Goal: Task Accomplishment & Management: Use online tool/utility

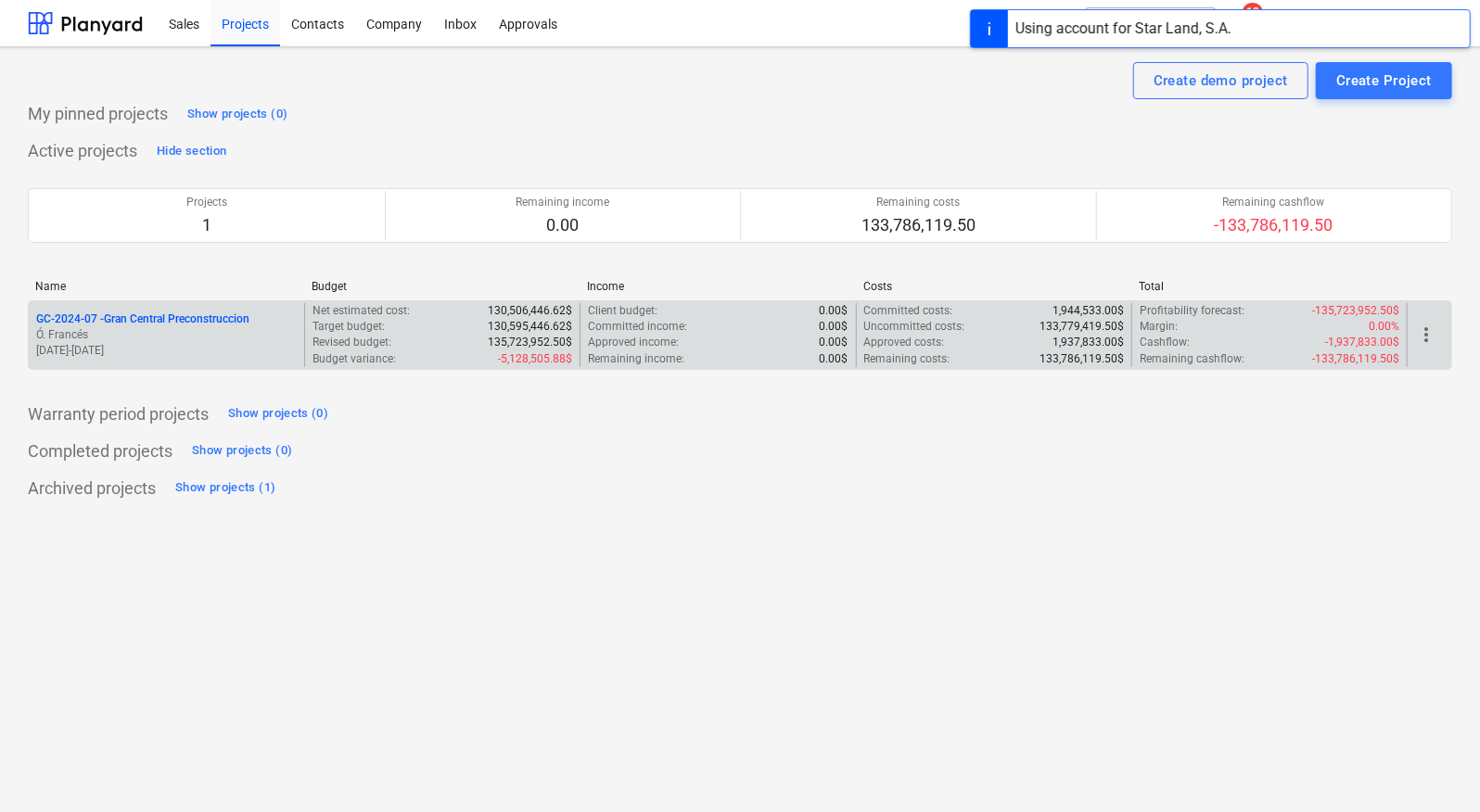
click at [180, 350] on p "01.08.2024 - 31.07.2025" at bounding box center [166, 350] width 261 height 16
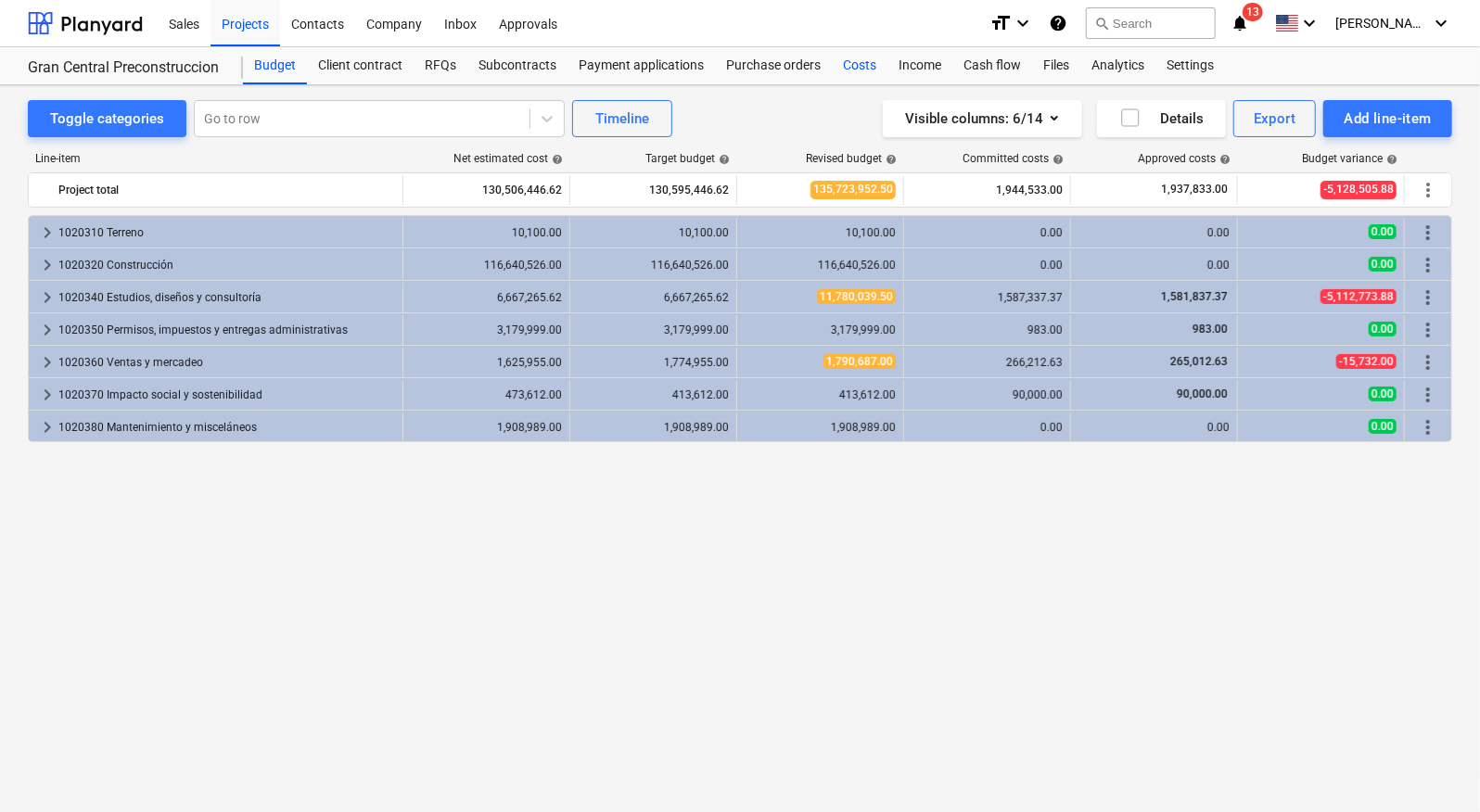
click at [849, 73] on div "Costs" at bounding box center [858, 66] width 55 height 37
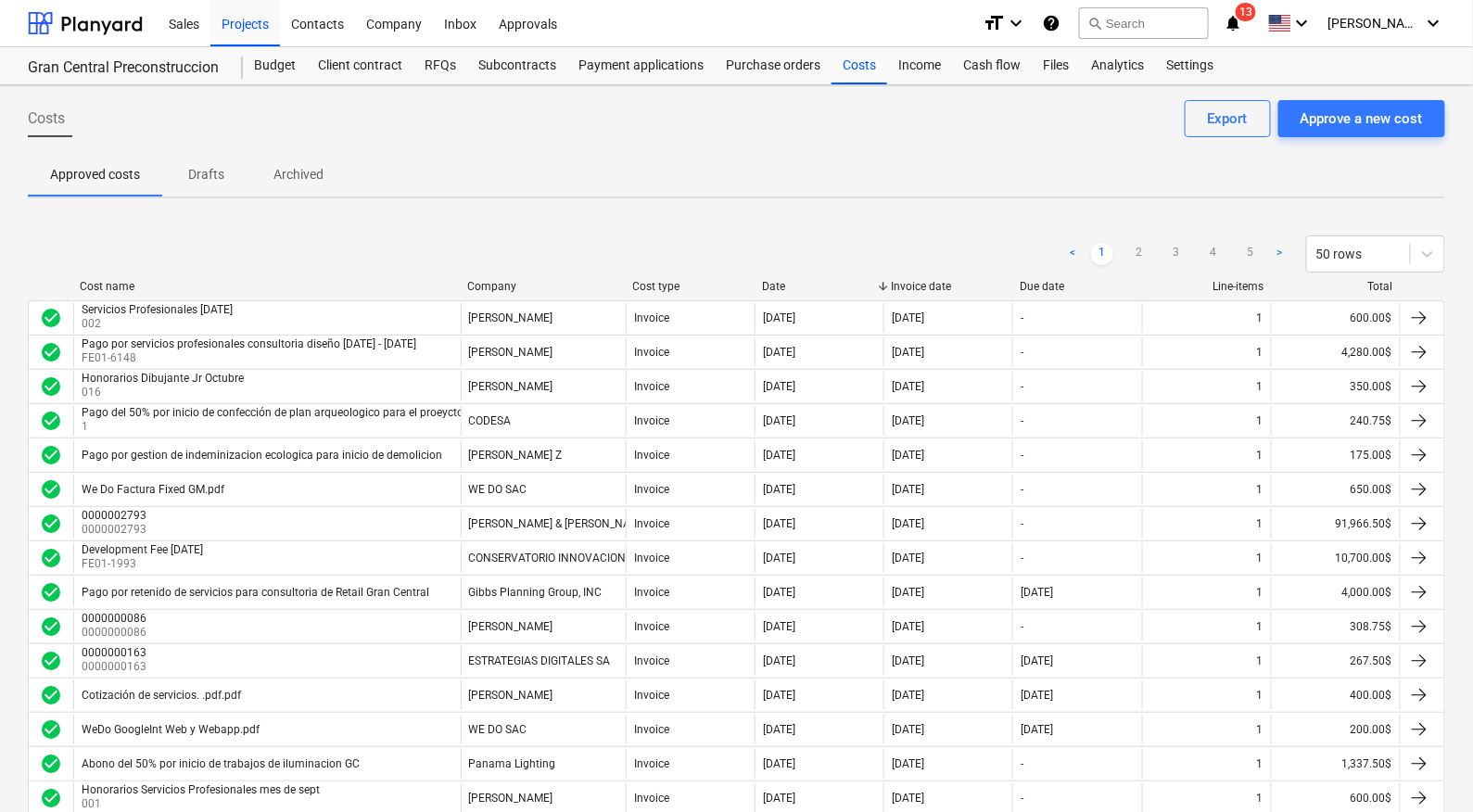
click at [1256, 8] on span "13" at bounding box center [1246, 12] width 21 height 19
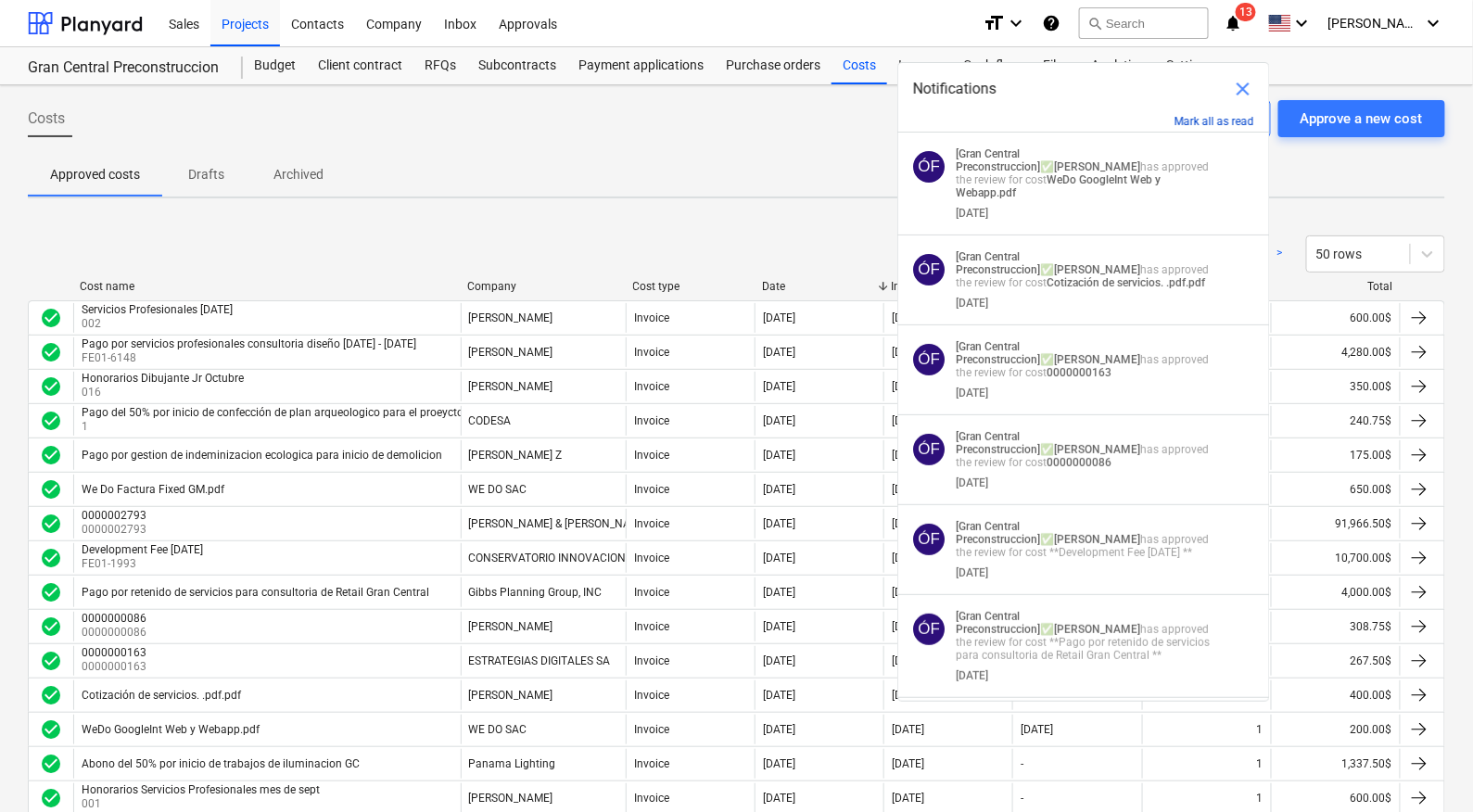
click at [1211, 121] on button "Mark all as read" at bounding box center [1213, 121] width 79 height 13
click at [801, 168] on div "Approved costs Drafts Archived" at bounding box center [736, 175] width 1417 height 45
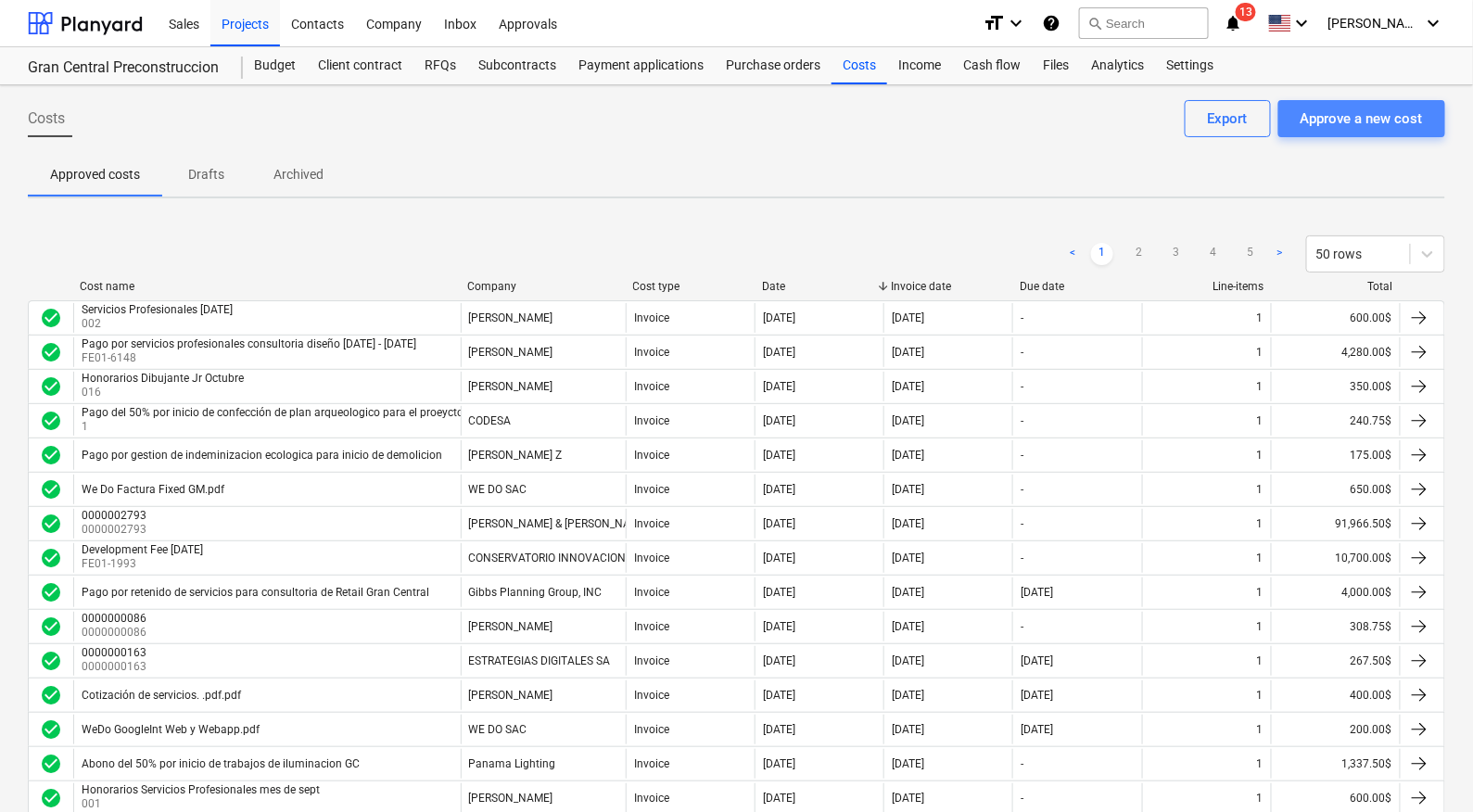
click at [1331, 113] on div "Approve a new cost" at bounding box center [1361, 119] width 122 height 24
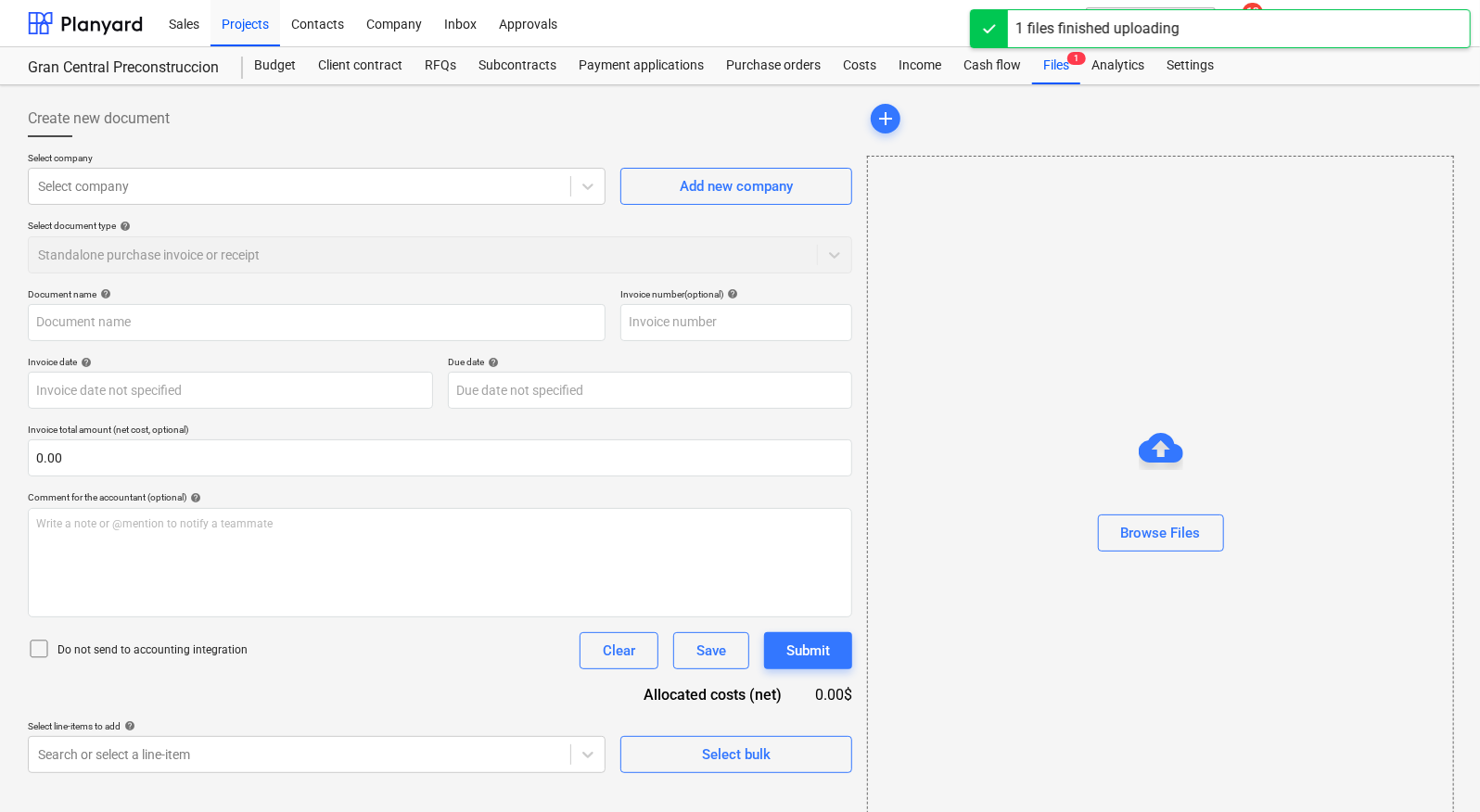
type input "PA - Market Study & Consult - Proposed Hotel [GEOGRAPHIC_DATA], [GEOGRAPHIC_DAT…"
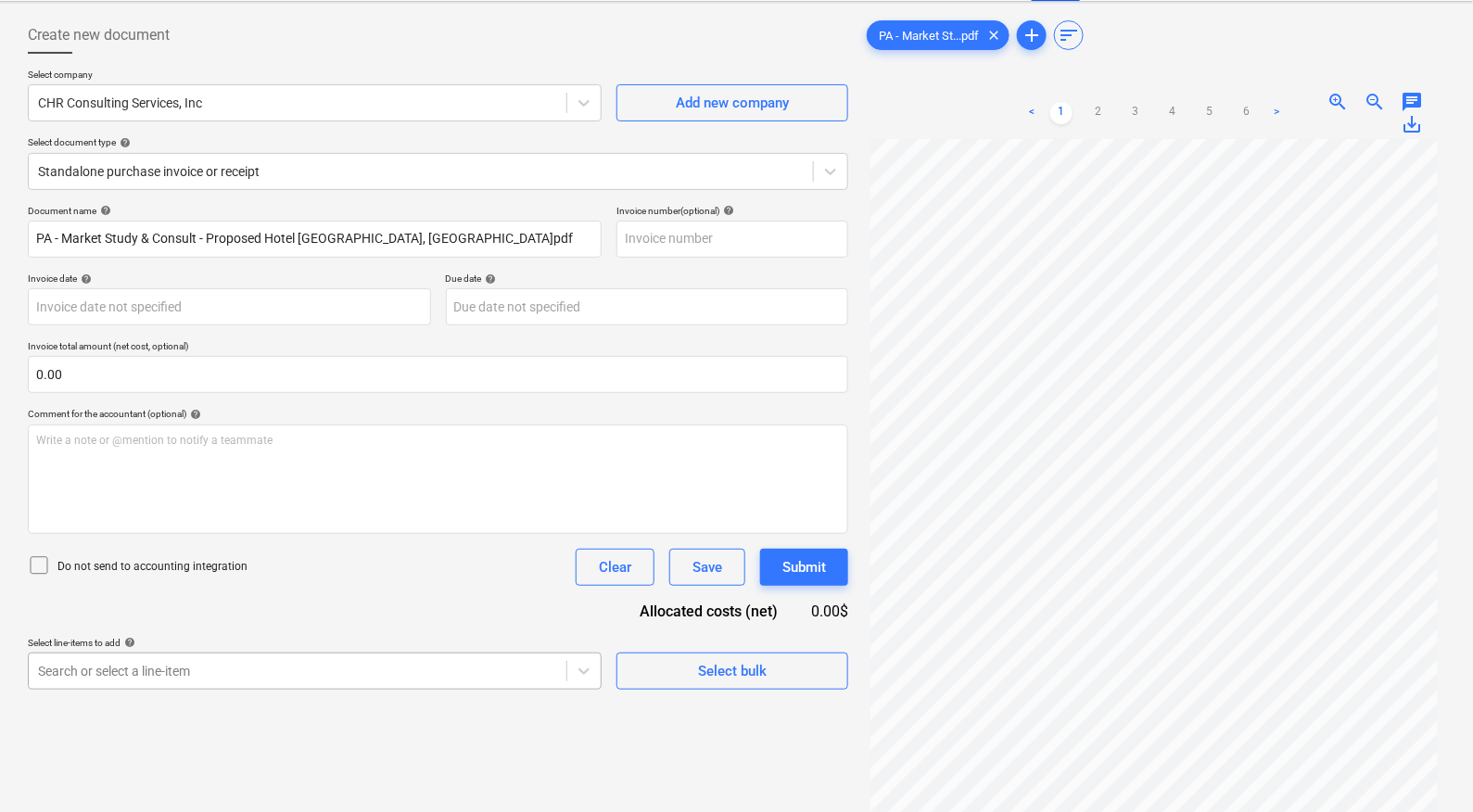
click at [480, 669] on body "Sales Projects Contacts Company Inbox Approvals format_size keyboard_arrow_down…" at bounding box center [736, 322] width 1473 height 812
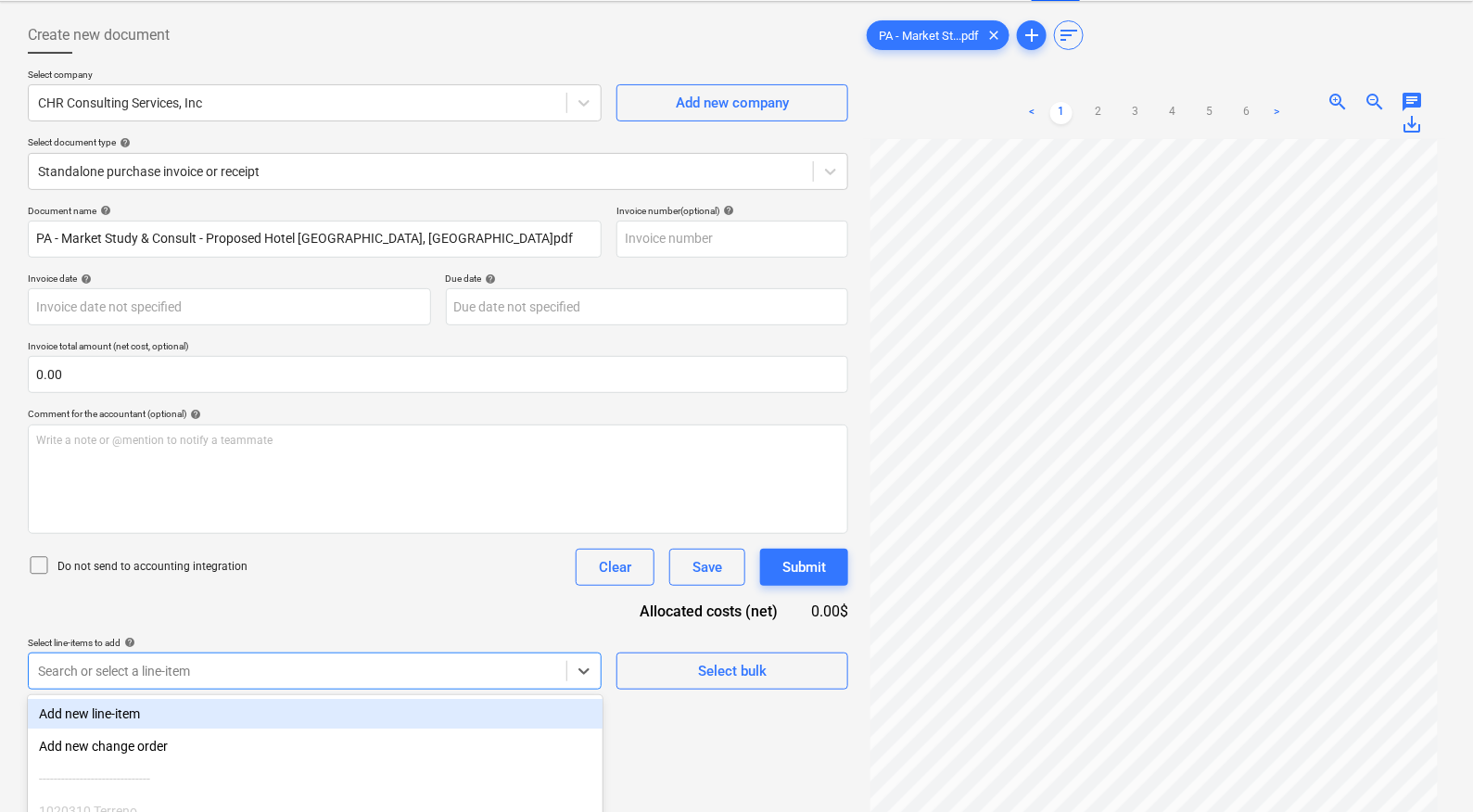
scroll to position [249, 0]
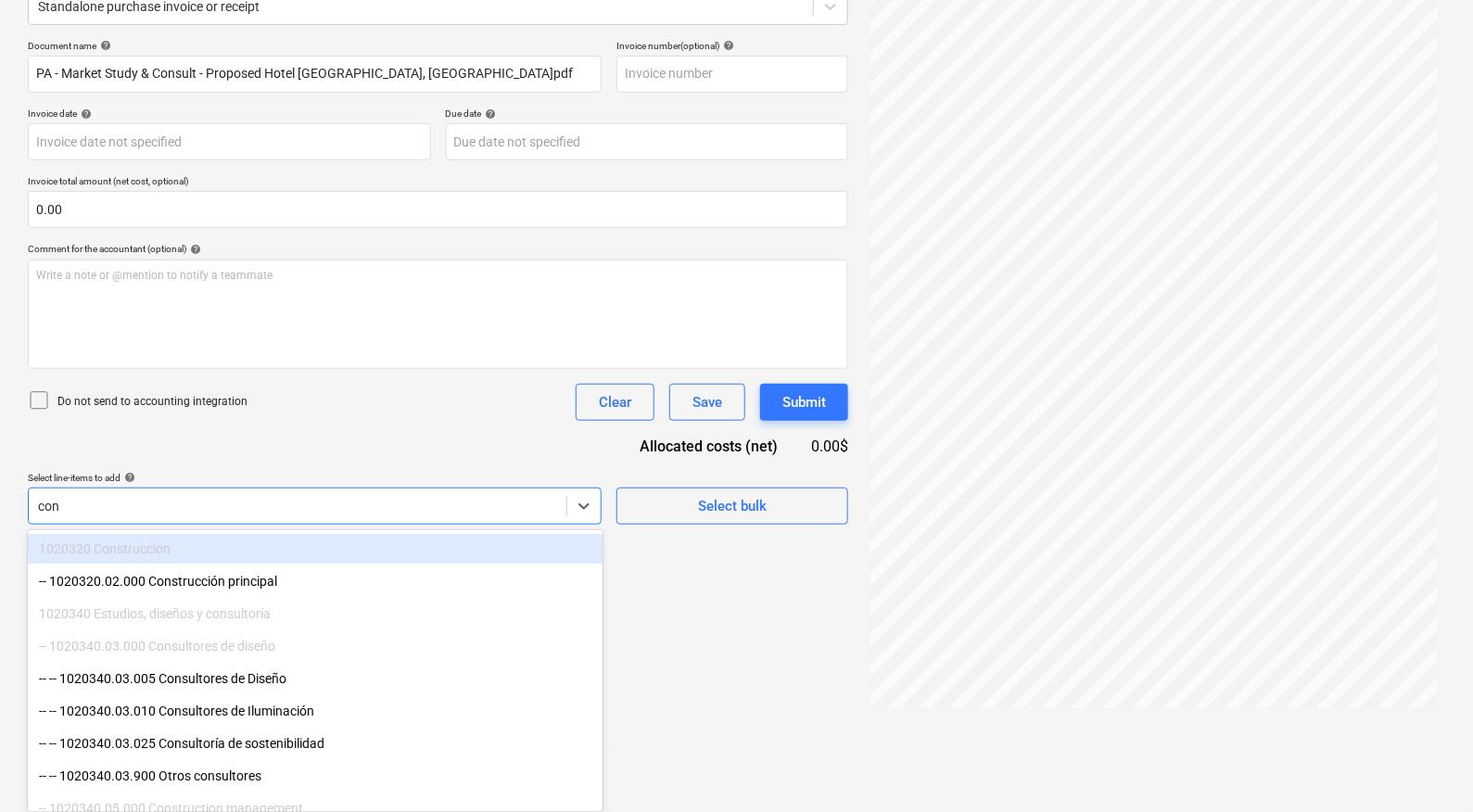
type input "cons"
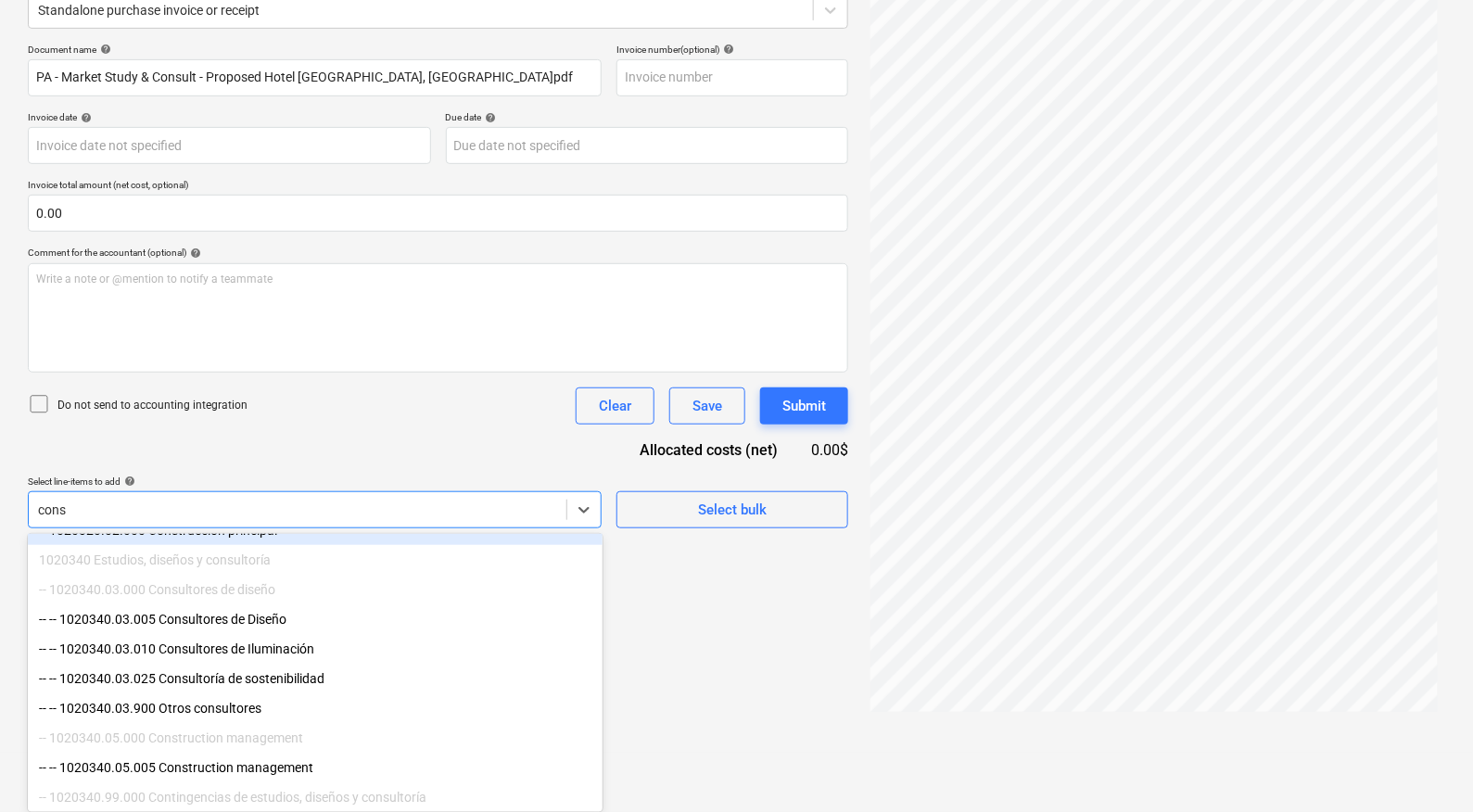
scroll to position [83, 0]
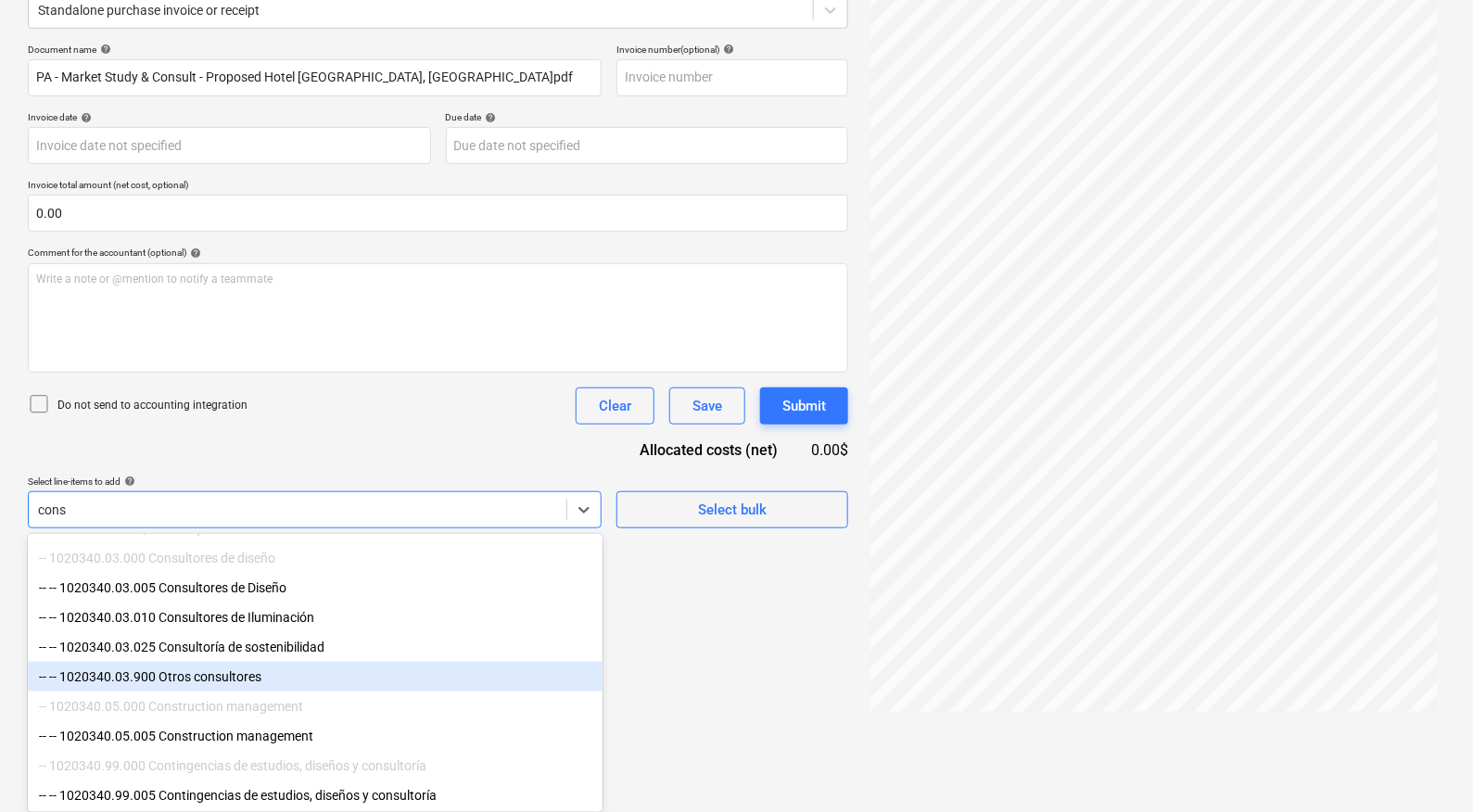
click at [286, 689] on div "-- -- 1020340.03.900 Otros consultores" at bounding box center [315, 677] width 575 height 30
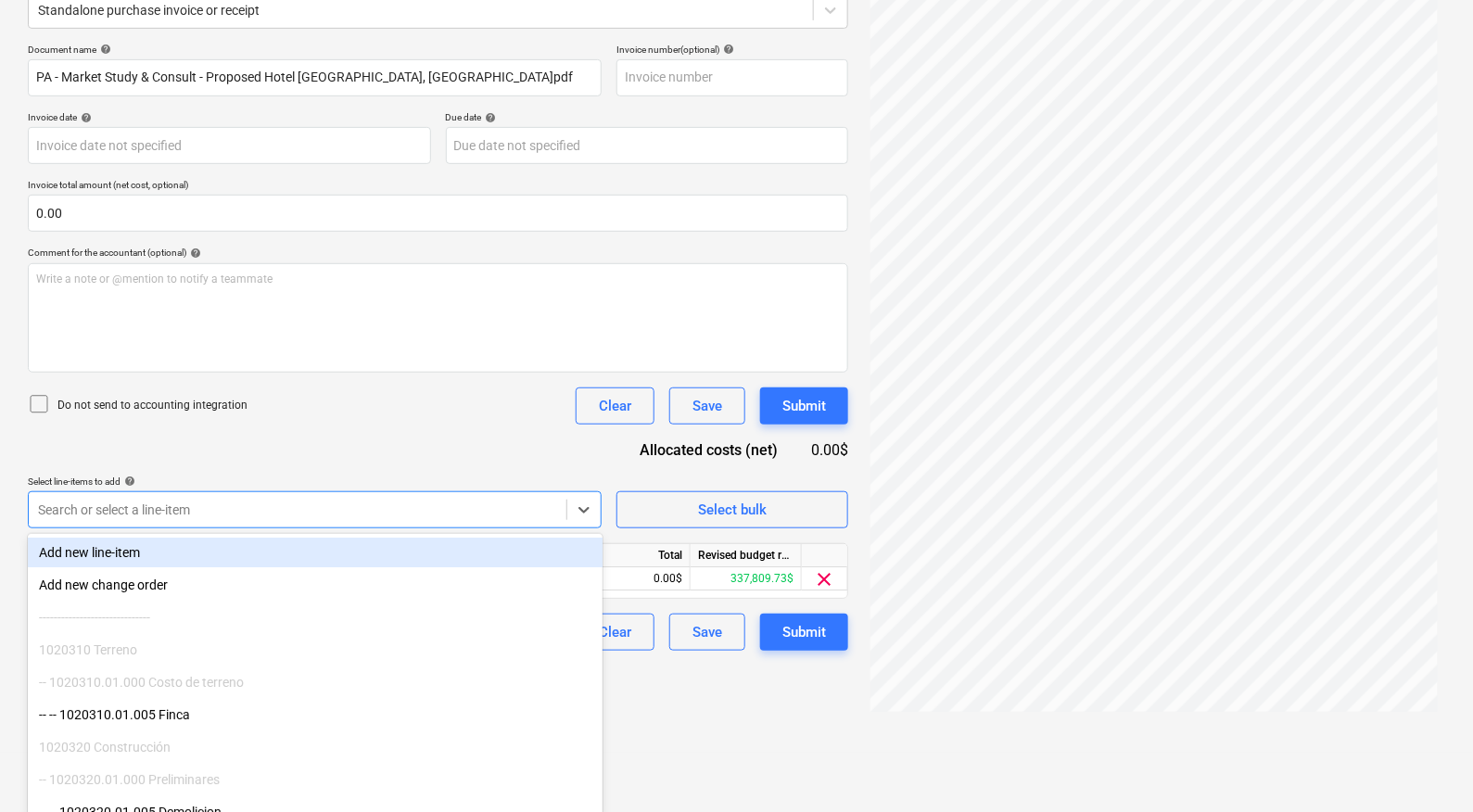
click at [733, 737] on div "Create new document Select company CHR Consulting Services, Inc Add new company…" at bounding box center [437, 296] width 835 height 897
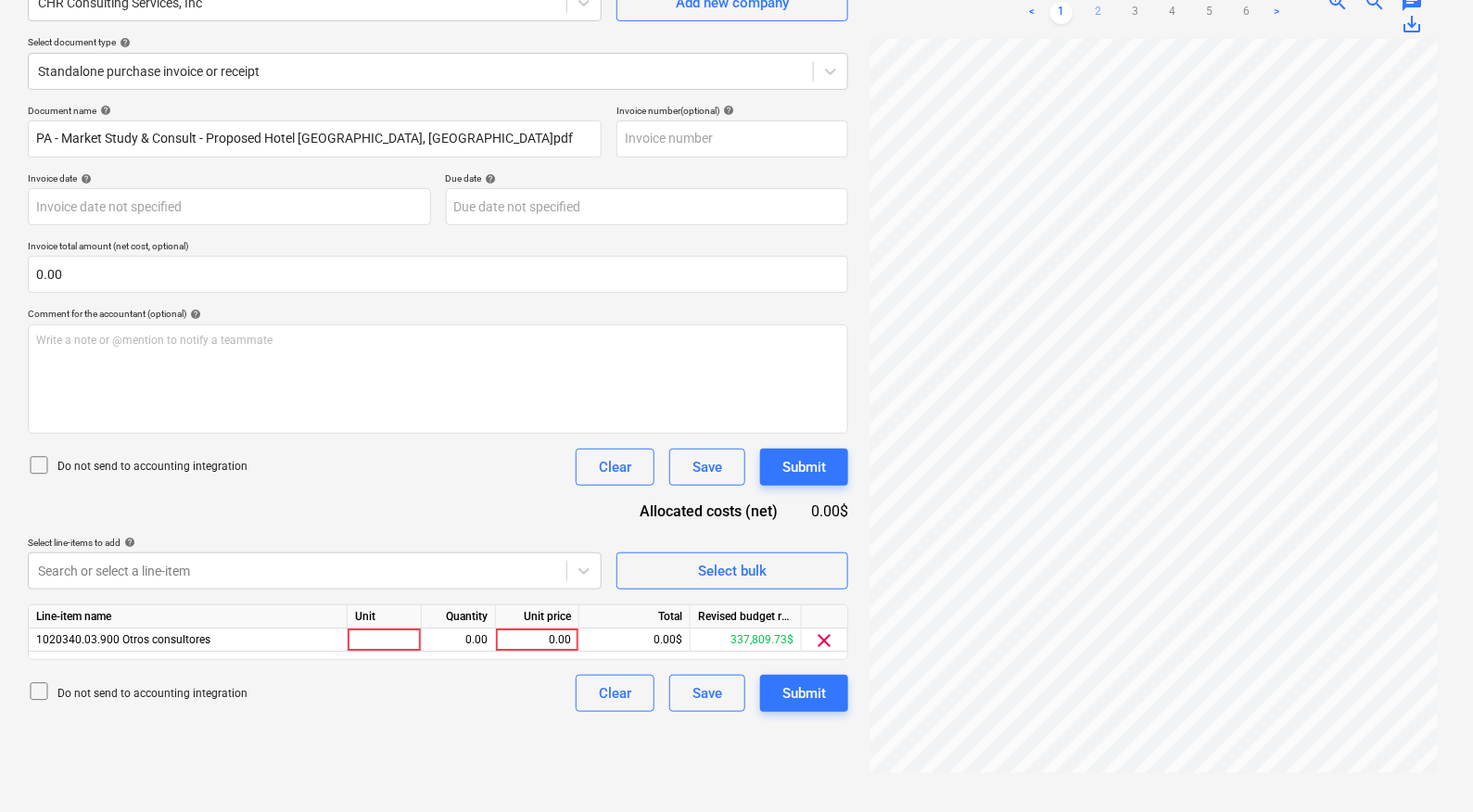
click at [1091, 12] on link "2" at bounding box center [1098, 13] width 22 height 22
click at [1142, 12] on link "3" at bounding box center [1136, 13] width 22 height 22
click at [1173, 13] on link "4" at bounding box center [1172, 13] width 22 height 22
click at [1222, 11] on ul "< 1 2 3 4 5 6 >" at bounding box center [1154, 13] width 267 height 22
click at [1207, 9] on link "5" at bounding box center [1209, 13] width 22 height 22
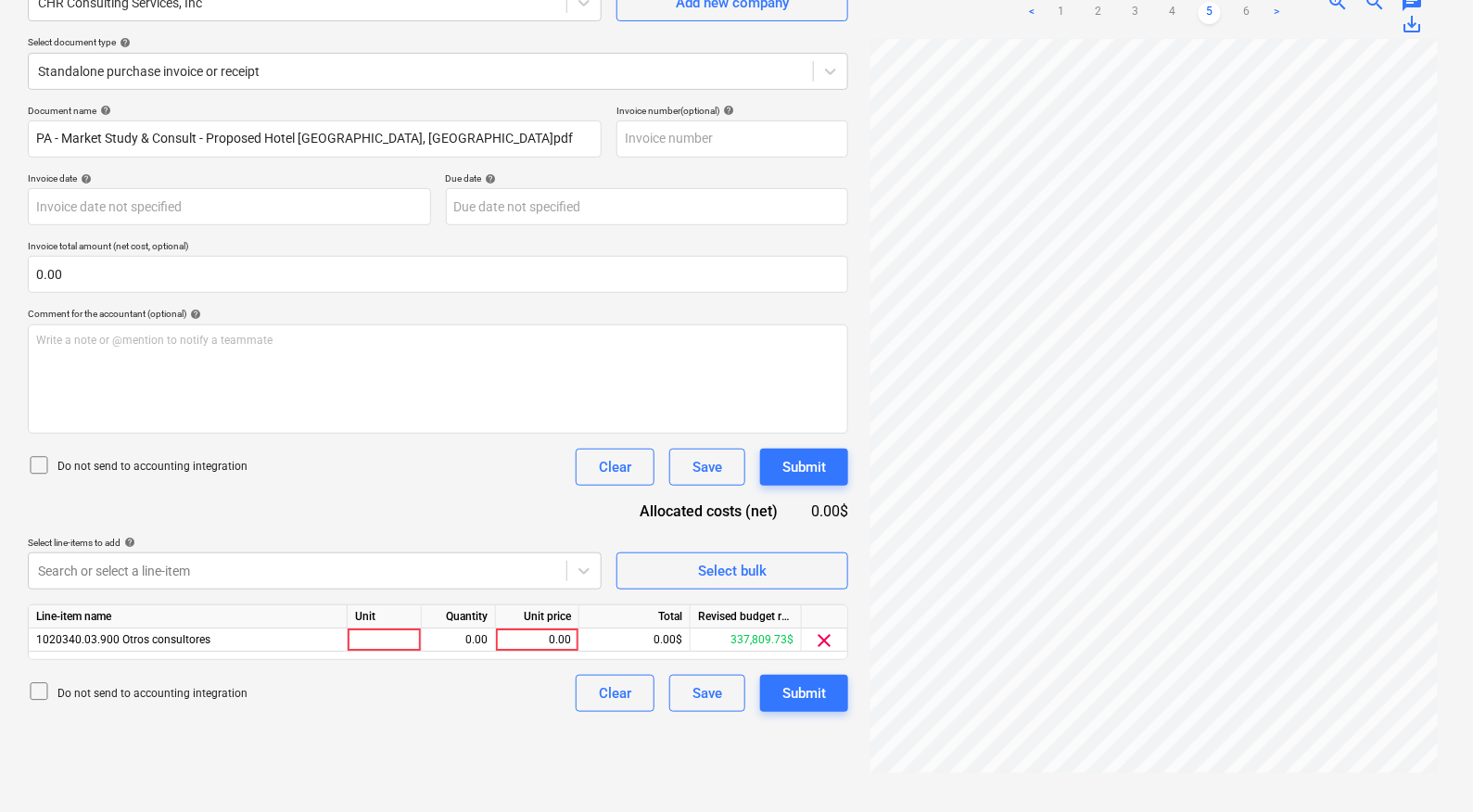
click at [1263, 18] on ul "< 1 2 3 4 5 6 >" at bounding box center [1154, 13] width 267 height 22
click at [1244, 11] on link "6" at bounding box center [1247, 13] width 22 height 22
click at [548, 640] on div "0.00" at bounding box center [536, 639] width 67 height 23
type input "7500"
click at [448, 722] on div "Create new document Select company CHR Consulting Services, Inc Add new company…" at bounding box center [437, 358] width 835 height 897
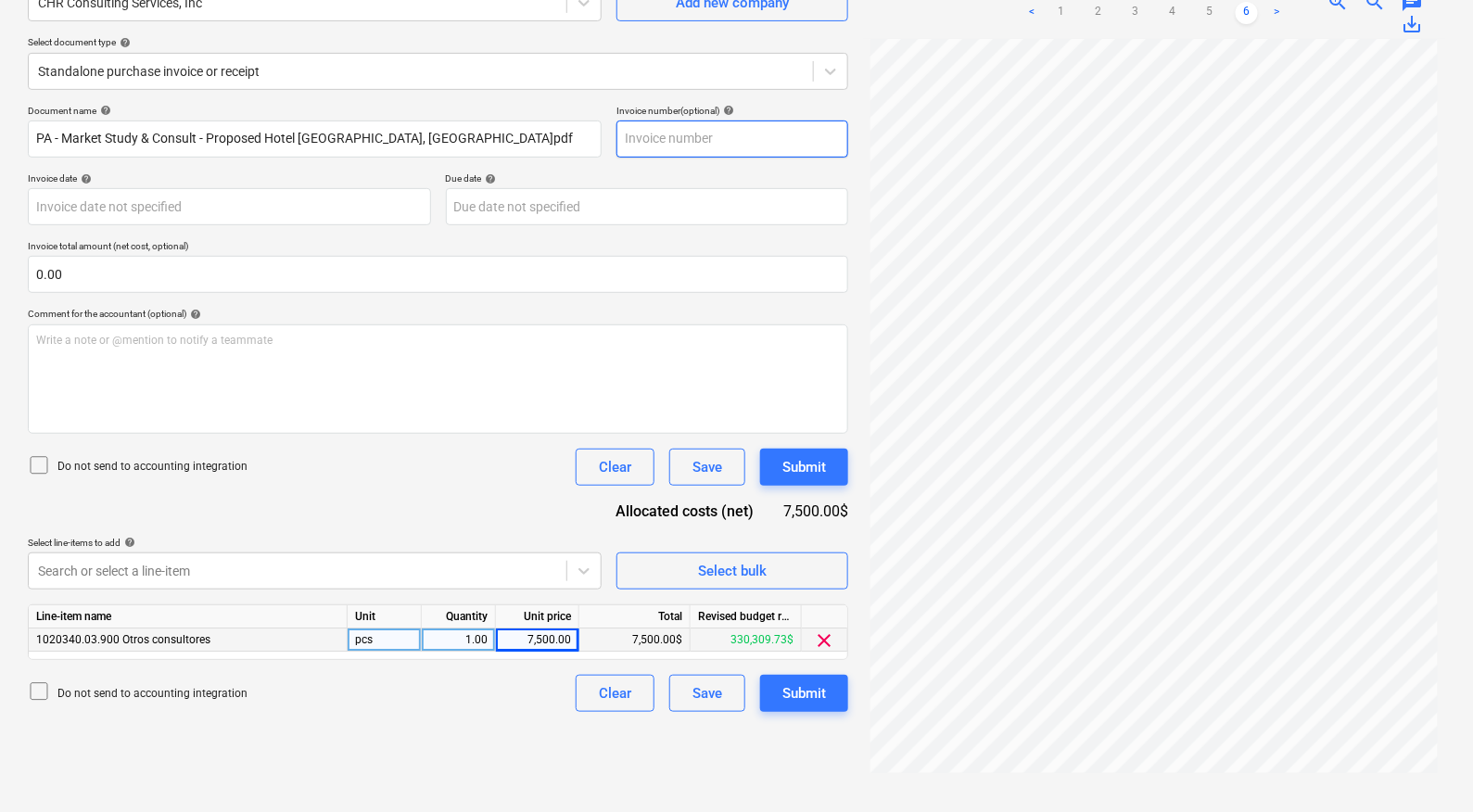
click at [667, 144] on input "text" at bounding box center [732, 139] width 232 height 37
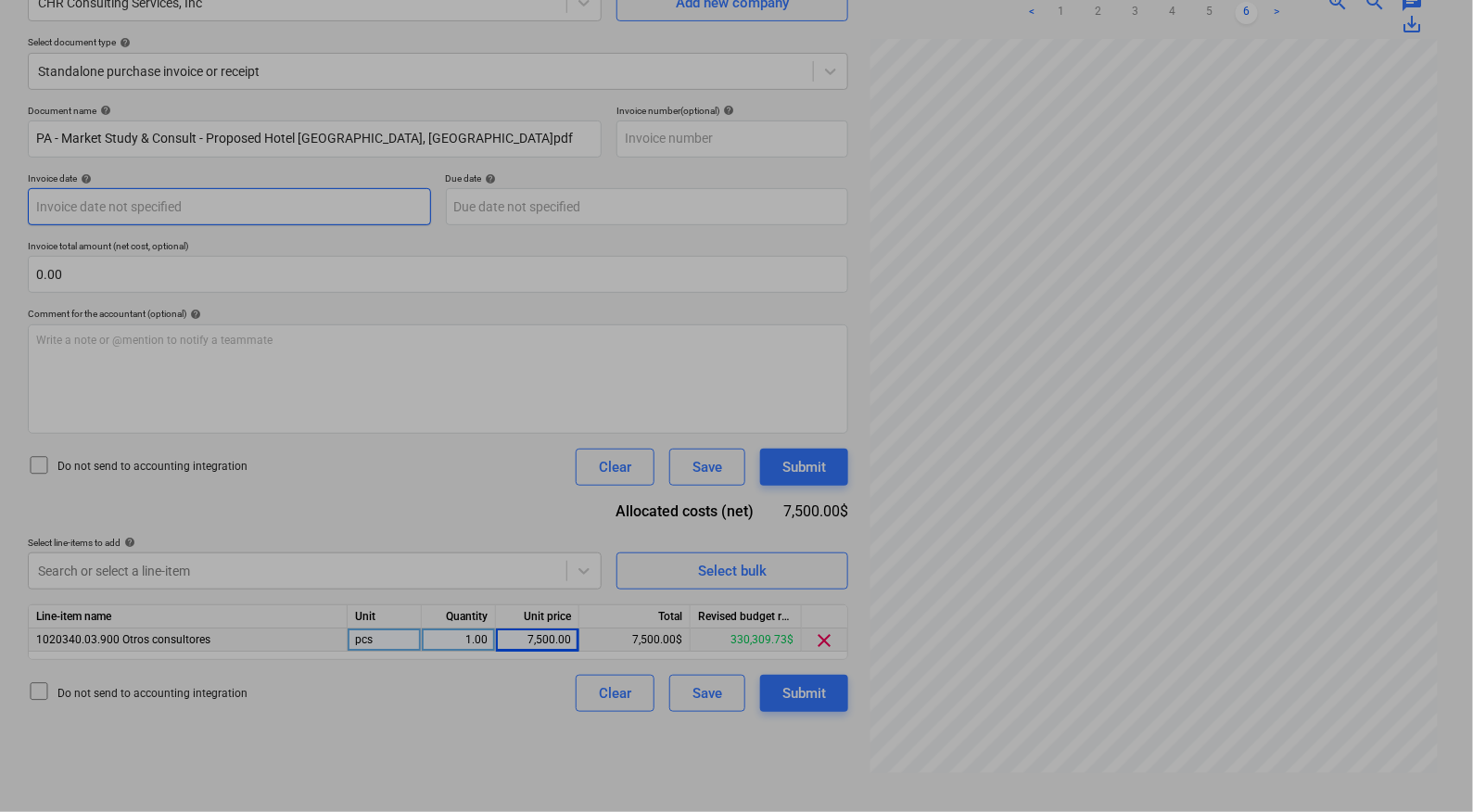
click at [246, 202] on body "Sales Projects Contacts Company Inbox Approvals format_size keyboard_arrow_down…" at bounding box center [736, 222] width 1473 height 812
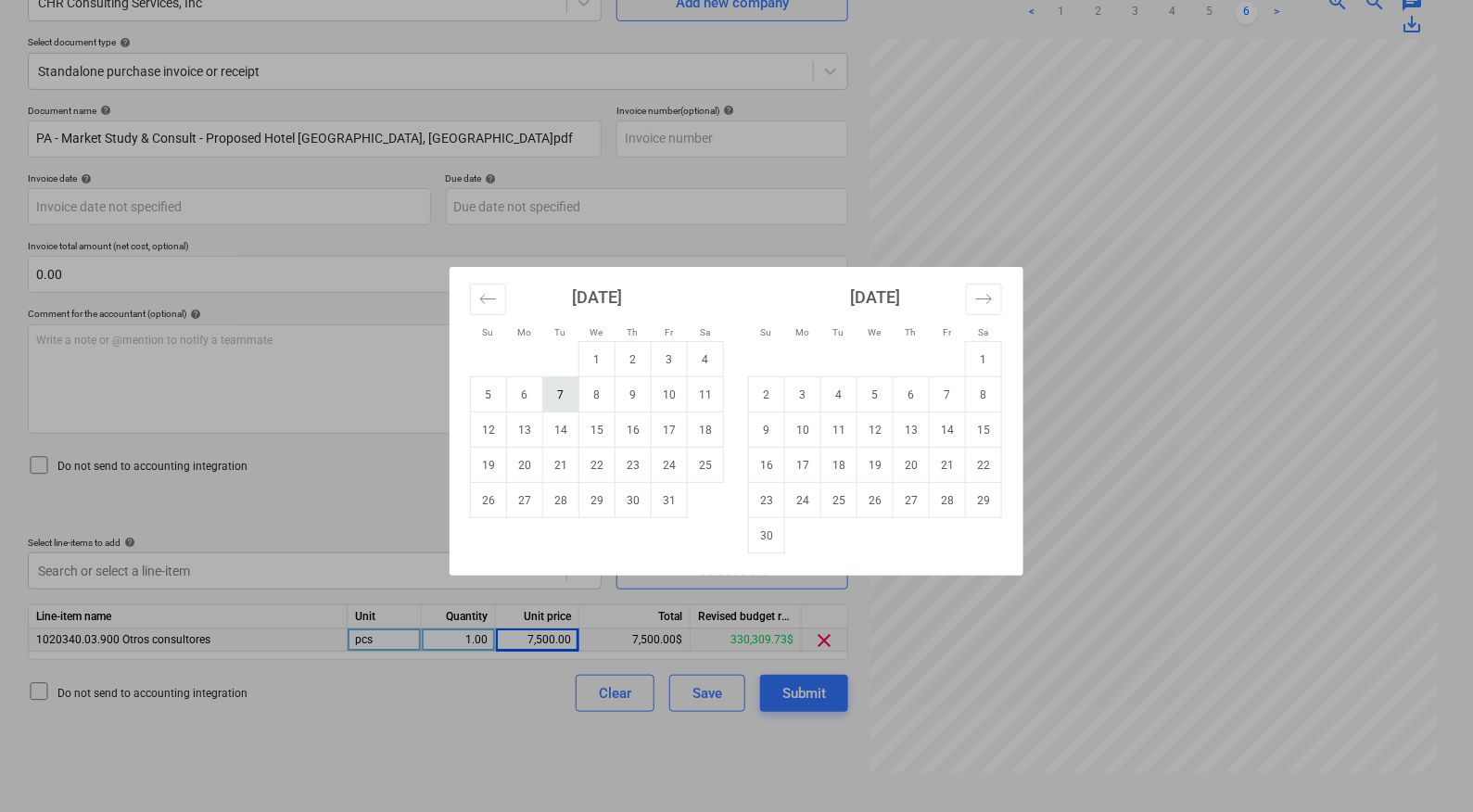
click at [551, 394] on td "7" at bounding box center [561, 395] width 36 height 36
type input "[DATE]"
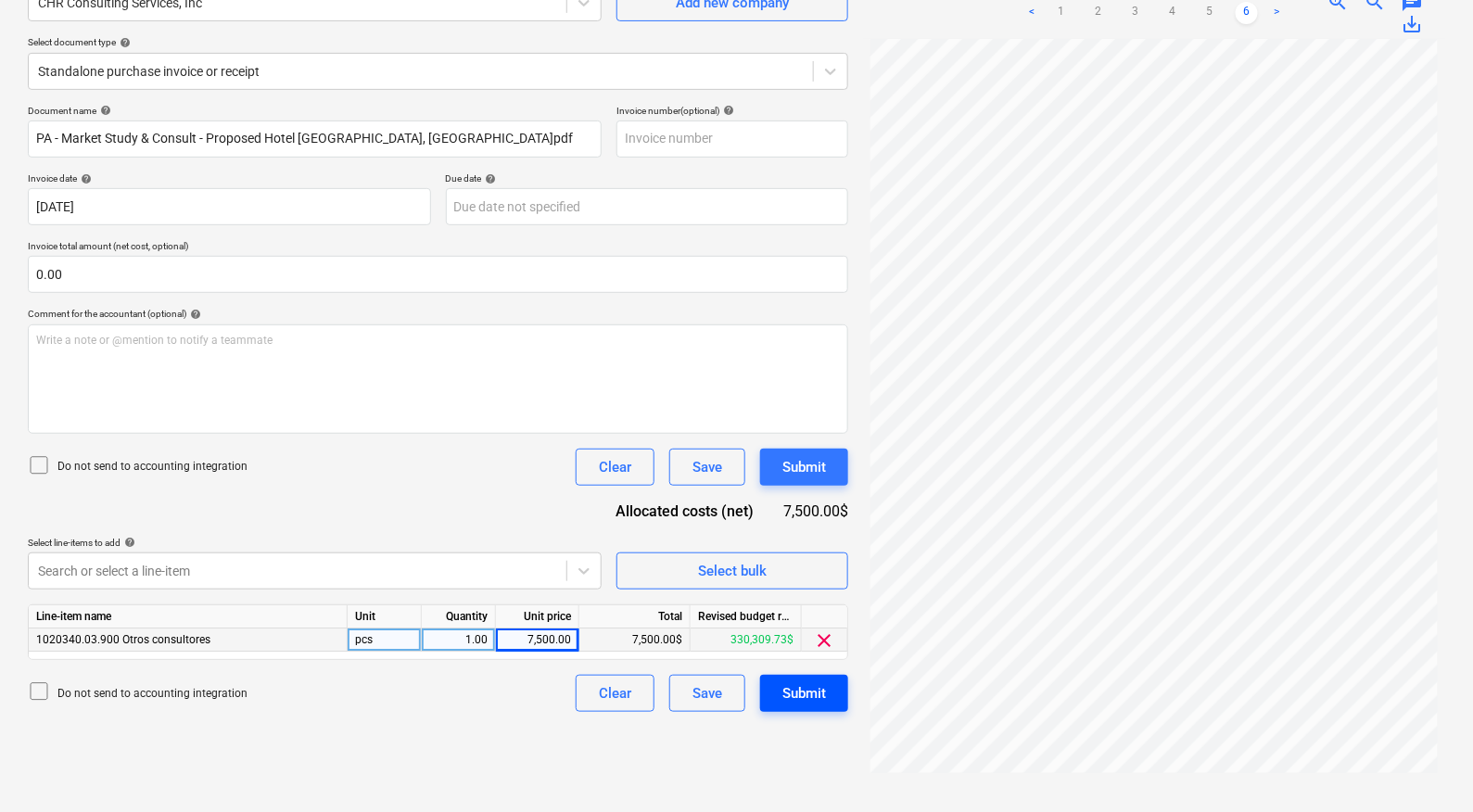
click at [808, 696] on div "Submit" at bounding box center [804, 693] width 44 height 24
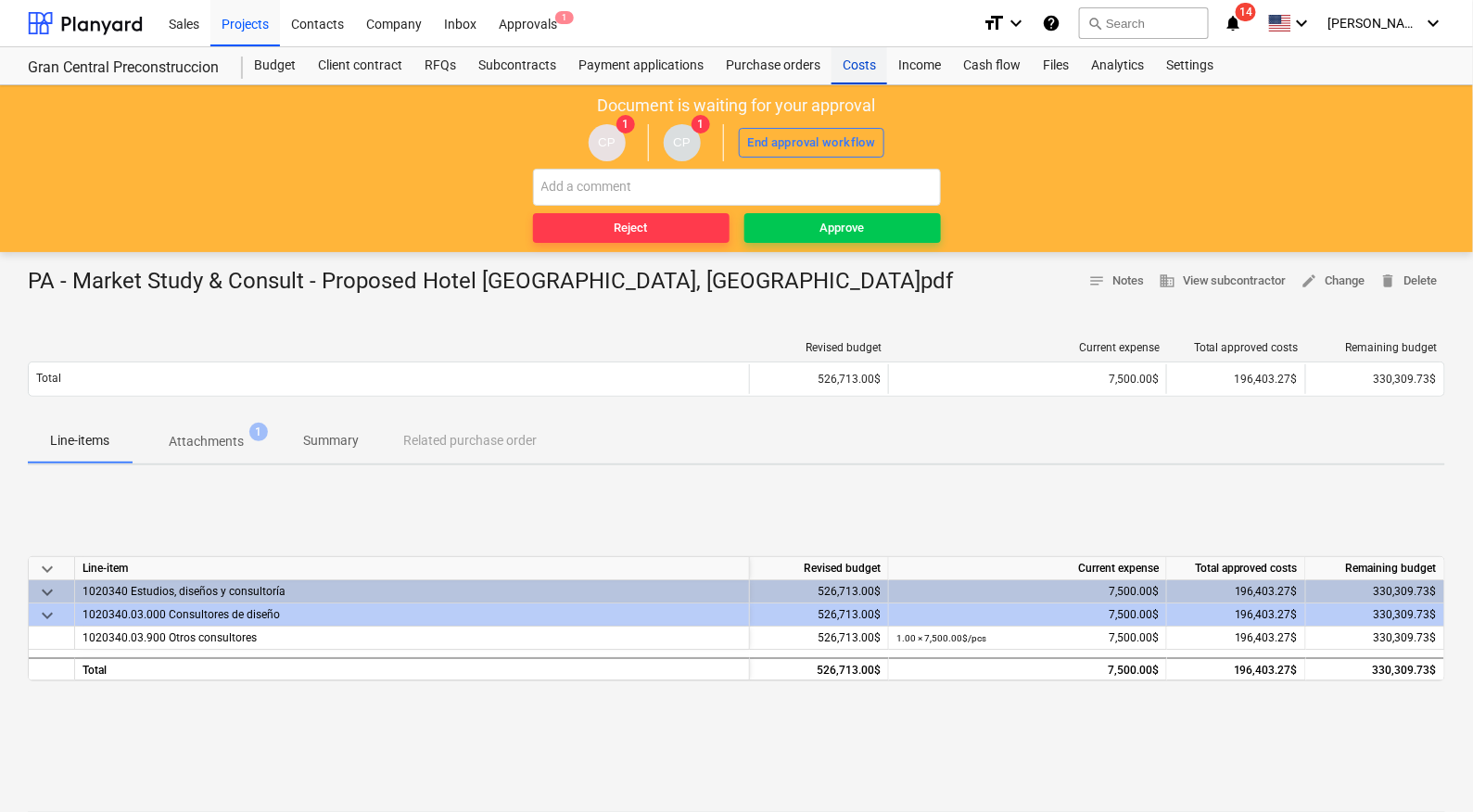
click at [859, 61] on div "Costs" at bounding box center [858, 66] width 55 height 37
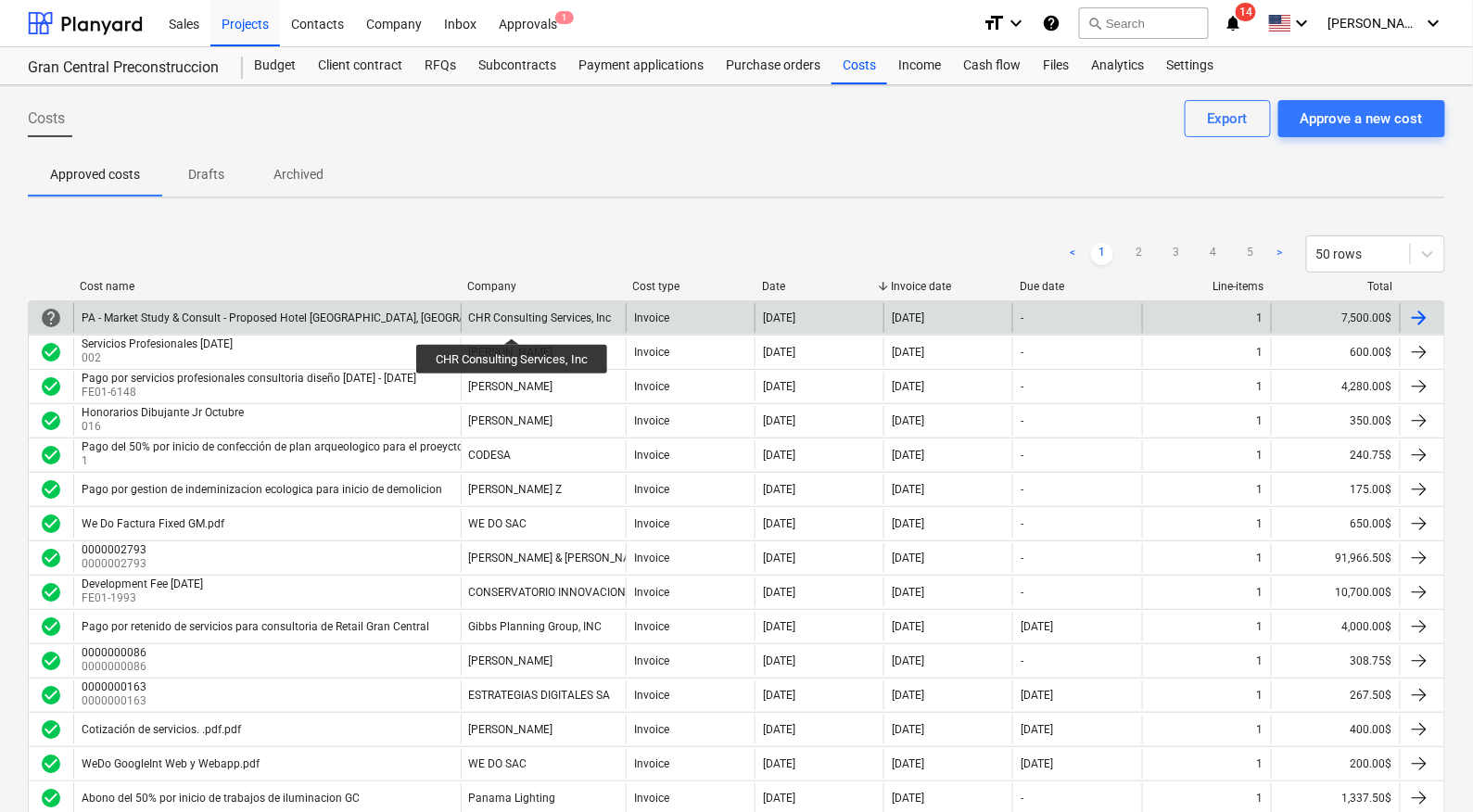
click at [512, 321] on div "CHR Consulting Services, Inc" at bounding box center [540, 318] width 143 height 13
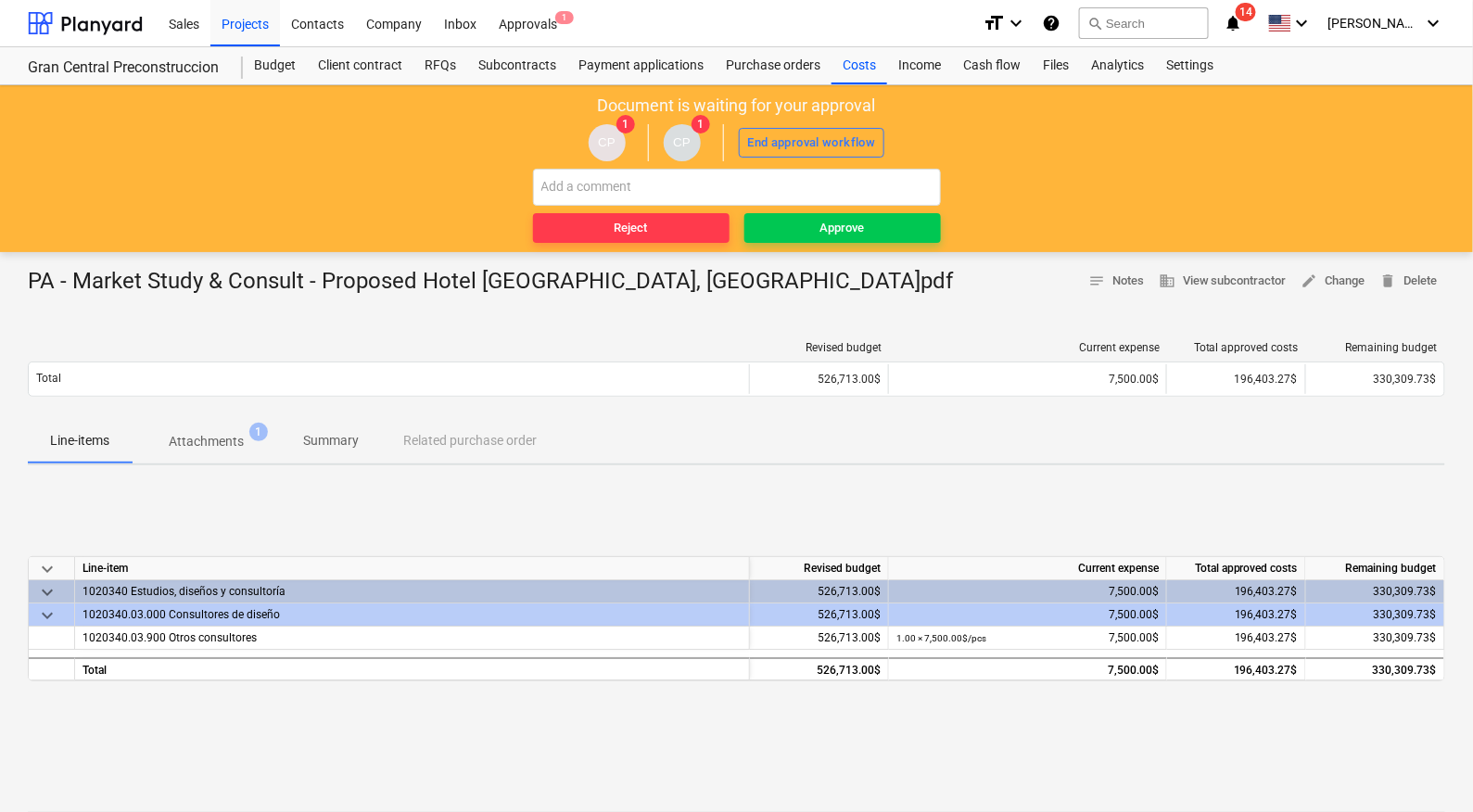
click at [263, 434] on span "1" at bounding box center [259, 432] width 19 height 19
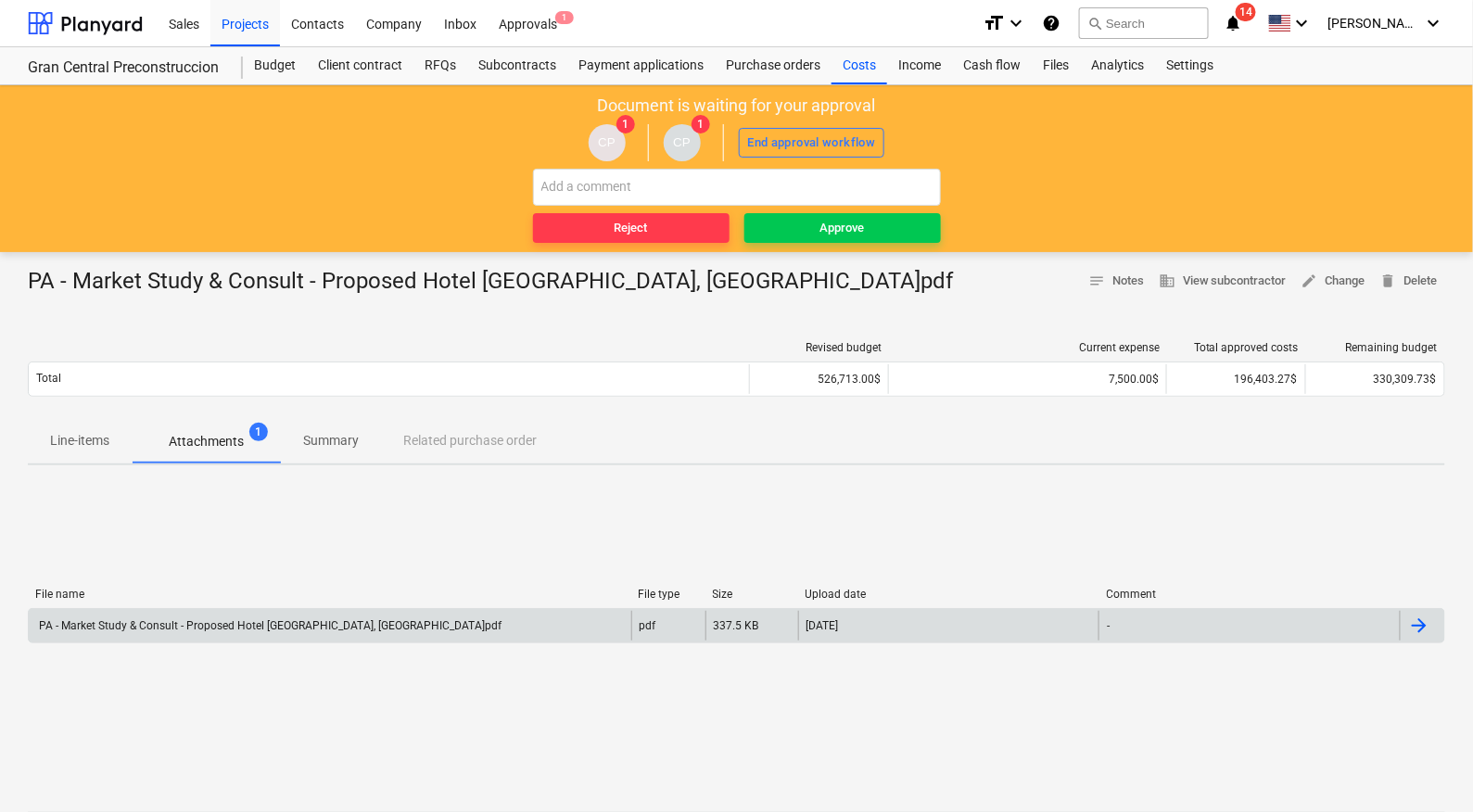
click at [249, 619] on div "PA - Market Study & Consult - Proposed Hotel [GEOGRAPHIC_DATA], [GEOGRAPHIC_DAT…" at bounding box center [269, 625] width 465 height 13
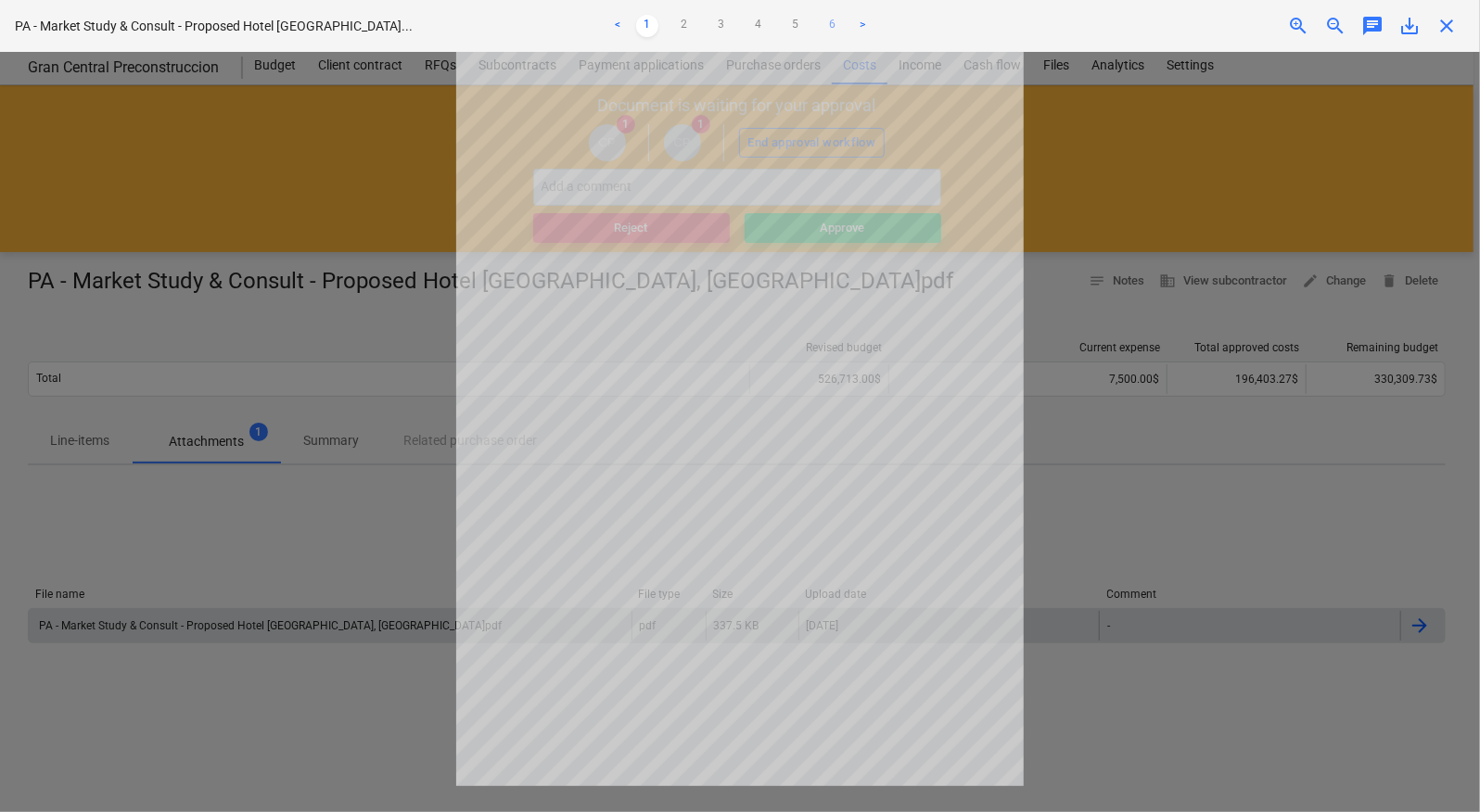
click at [831, 16] on link "6" at bounding box center [833, 26] width 22 height 22
click at [1128, 573] on div at bounding box center [740, 432] width 1480 height 760
click at [1443, 20] on span "close" at bounding box center [1446, 26] width 22 height 22
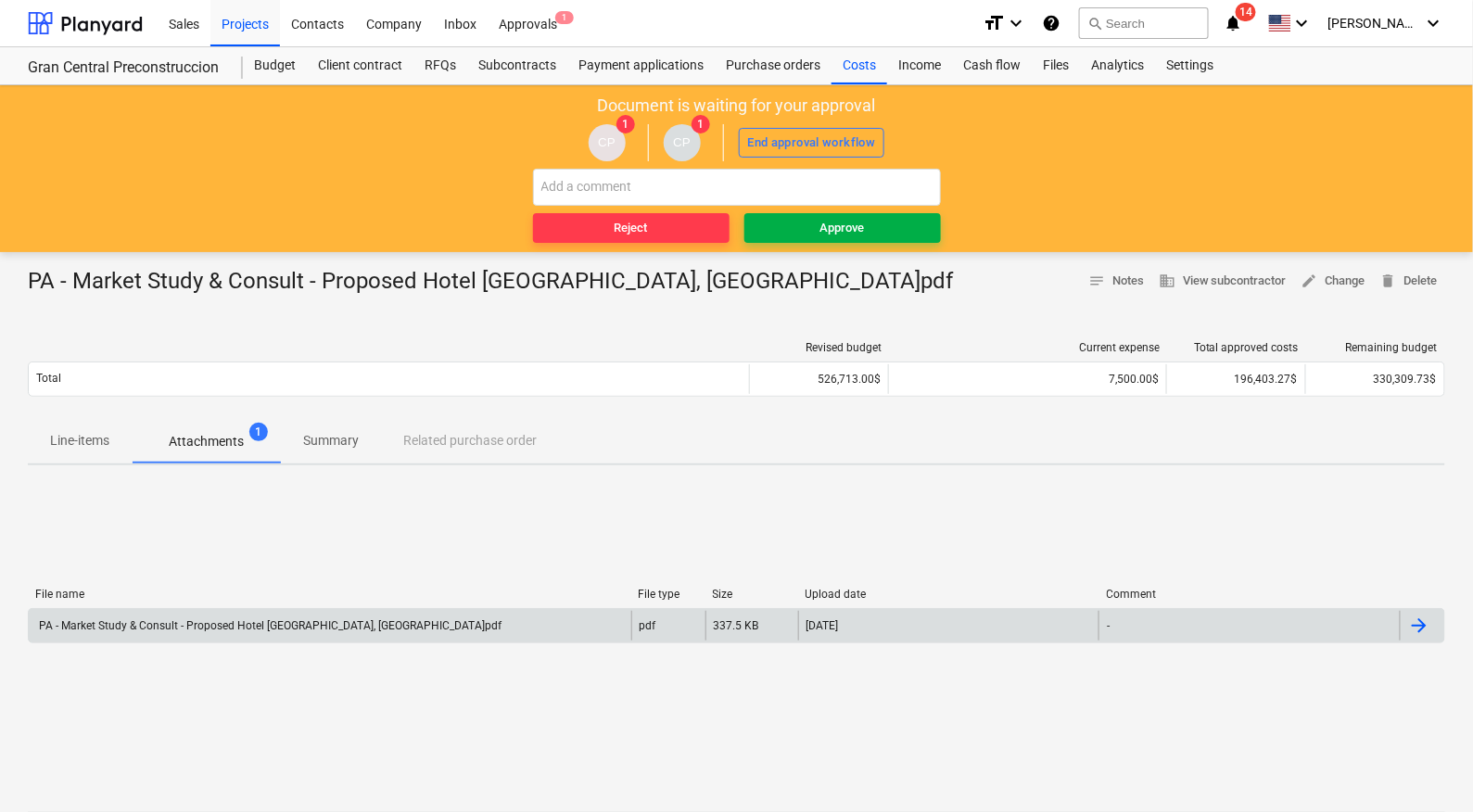
click at [783, 219] on span "Approve" at bounding box center [842, 228] width 181 height 21
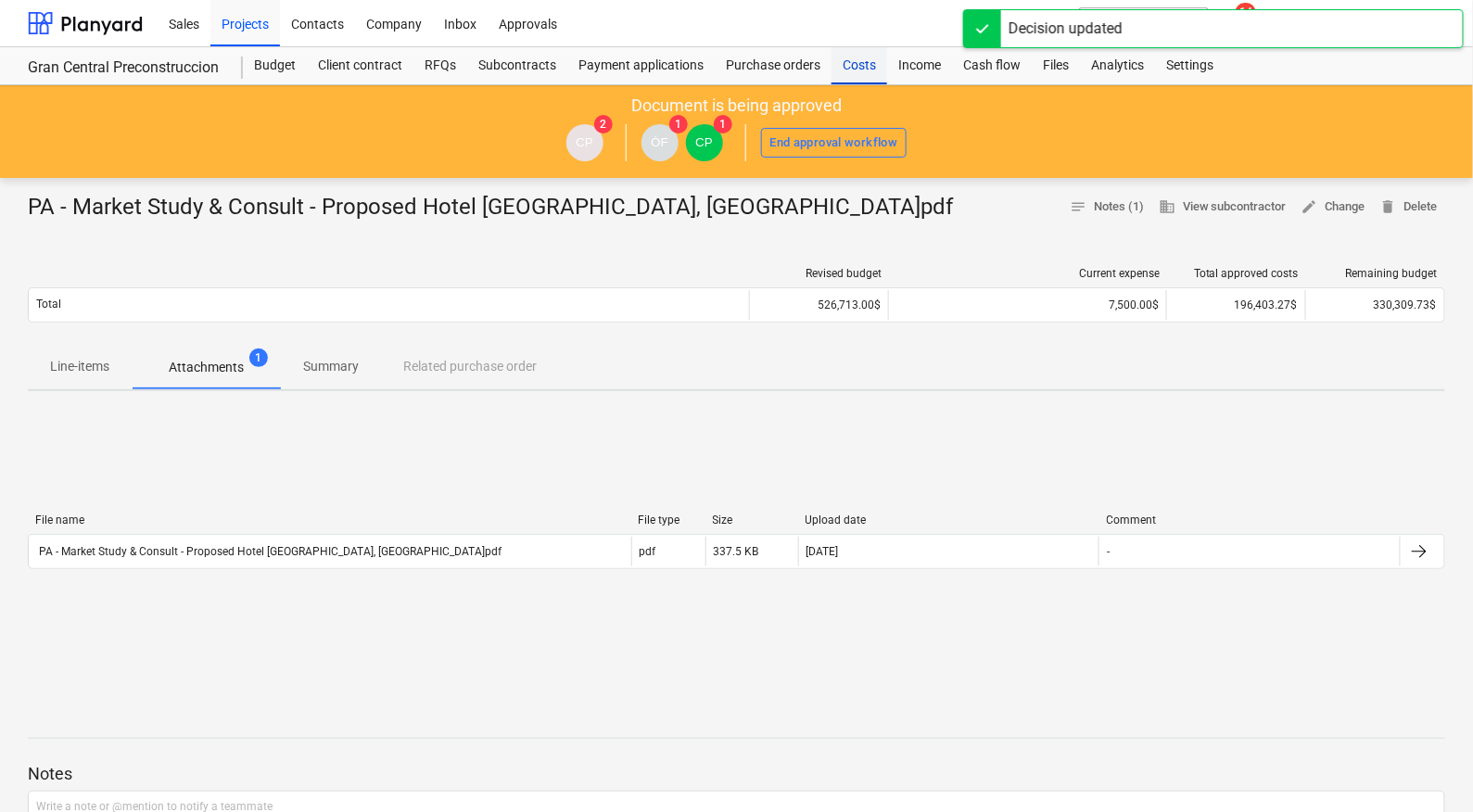
click at [845, 65] on div "Costs" at bounding box center [858, 66] width 55 height 37
